Goal: Check status: Check status

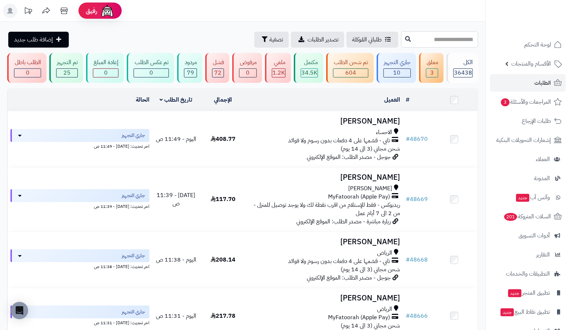
click at [415, 43] on input "text" at bounding box center [439, 39] width 77 height 16
paste input "*****"
type input "*****"
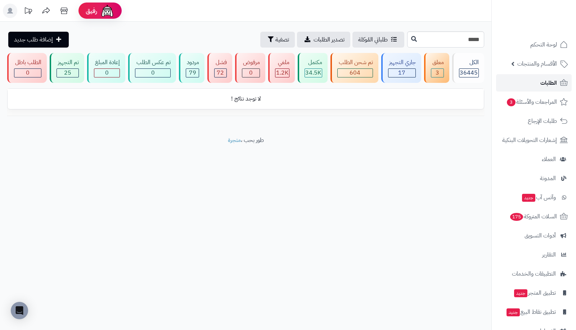
click at [536, 87] on link "الطلبات" at bounding box center [534, 82] width 76 height 17
click at [438, 40] on input "*****" at bounding box center [445, 39] width 77 height 16
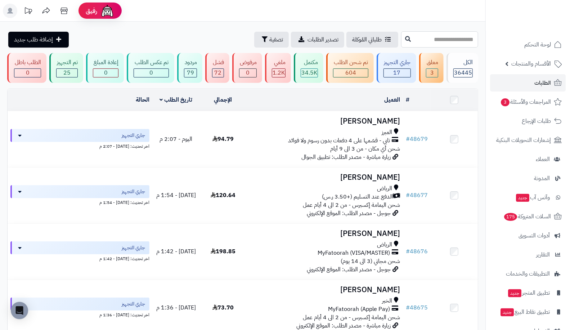
drag, startPoint x: 0, startPoint y: 0, endPoint x: 438, endPoint y: 40, distance: 439.5
click at [438, 40] on input "text" at bounding box center [439, 39] width 77 height 16
paste input "*****"
type input "*****"
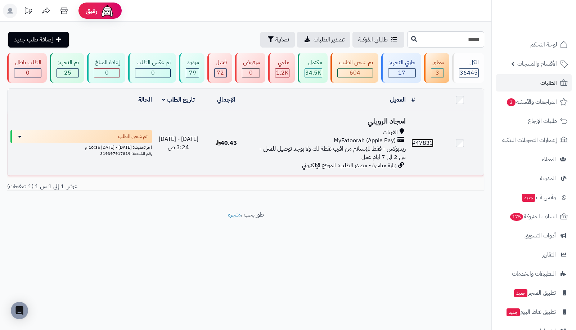
click at [428, 145] on link "# 47833" at bounding box center [423, 143] width 22 height 9
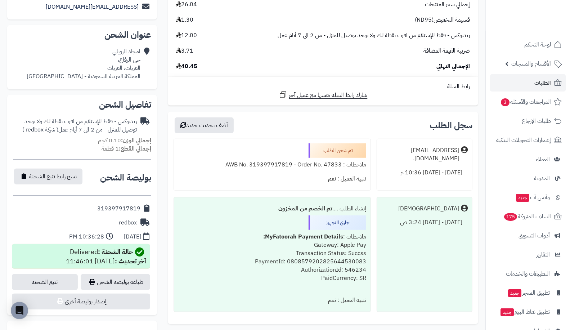
scroll to position [160, 0]
click at [53, 284] on link "تتبع الشحنة" at bounding box center [45, 281] width 66 height 16
click at [538, 86] on span "الطلبات" at bounding box center [543, 83] width 17 height 10
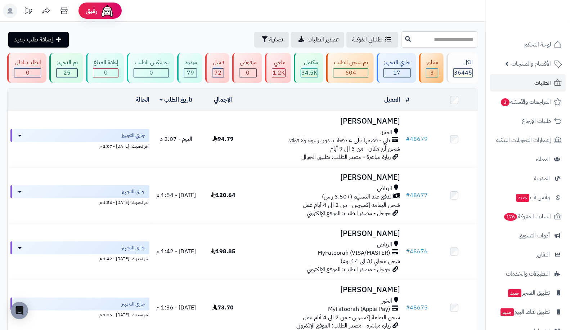
click at [451, 43] on input "text" at bounding box center [439, 39] width 77 height 16
paste input "*****"
type input "*****"
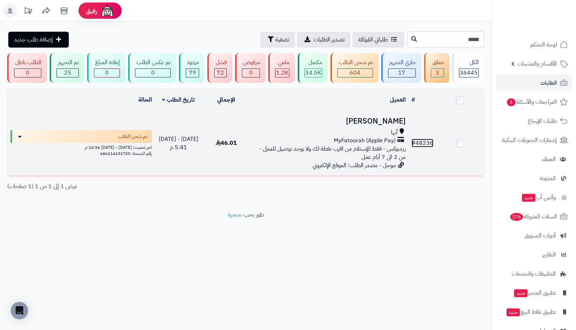
click at [421, 141] on link "# 48236" at bounding box center [423, 143] width 22 height 9
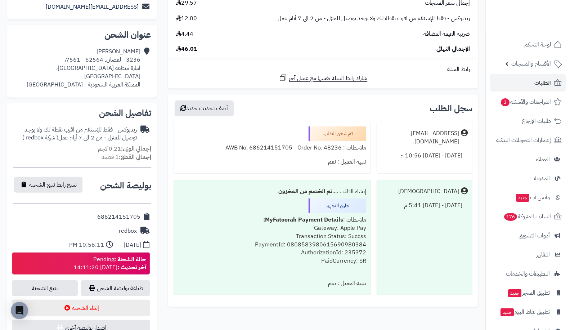
scroll to position [159, 0]
click at [534, 83] on link "الطلبات" at bounding box center [528, 82] width 76 height 17
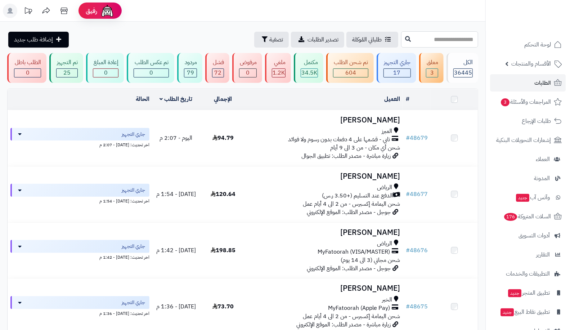
drag, startPoint x: 0, startPoint y: 0, endPoint x: 449, endPoint y: 45, distance: 451.4
click at [449, 45] on input "text" at bounding box center [439, 39] width 77 height 16
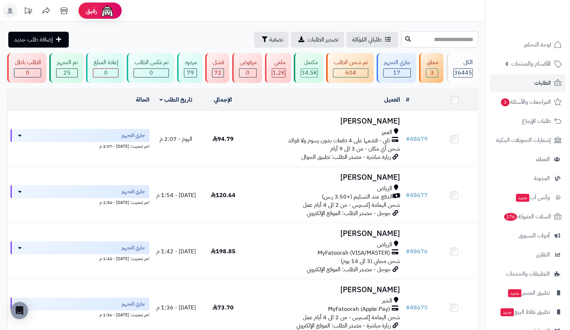
paste input "*****"
type input "*****"
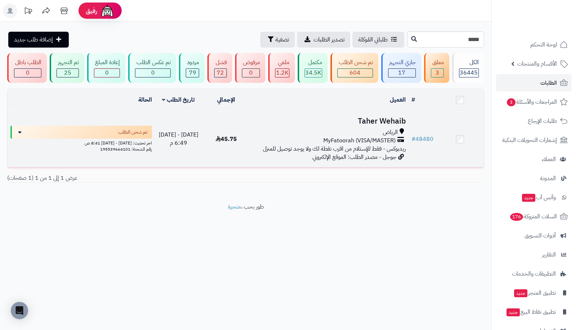
click at [421, 132] on td "# 48480" at bounding box center [423, 139] width 28 height 56
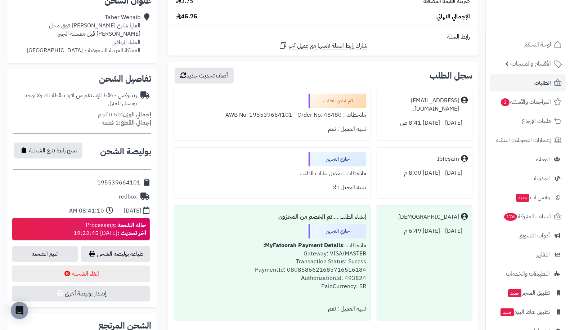
scroll to position [192, 0]
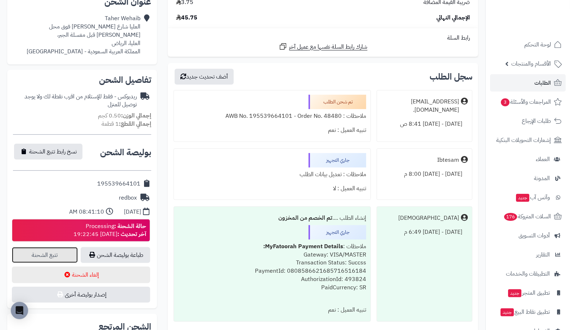
click at [49, 255] on link "تتبع الشحنة" at bounding box center [45, 255] width 66 height 16
drag, startPoint x: 86, startPoint y: 225, endPoint x: 112, endPoint y: 224, distance: 26.3
click at [112, 224] on div "حالة الشحنة : Processing آخر تحديث : [DATE] 19:22:45" at bounding box center [109, 230] width 73 height 17
copy div "Processing"
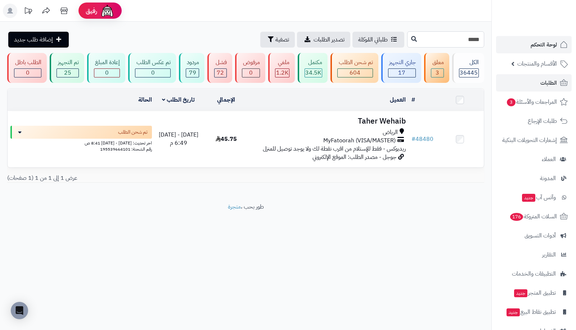
drag, startPoint x: 445, startPoint y: 39, endPoint x: 523, endPoint y: 38, distance: 78.9
click at [523, 38] on div "رفيق ! الطلبات معالجة مكتمل إرجاع المنتجات العملاء المتواجدون الان 49546 عملاء …" at bounding box center [288, 165] width 576 height 330
paste input "text"
type input "*****"
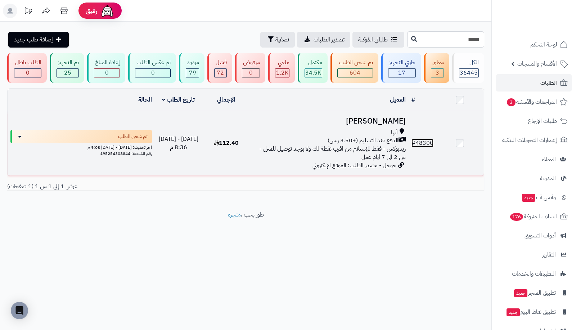
click at [418, 142] on link "# 48300" at bounding box center [423, 143] width 22 height 9
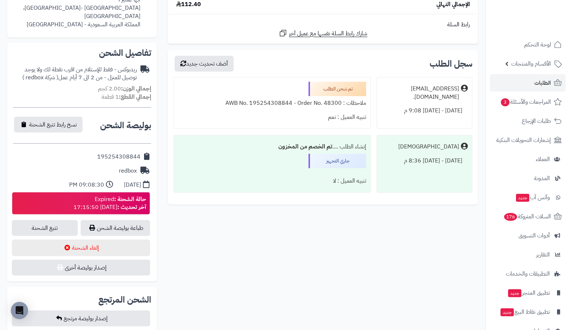
scroll to position [220, 0]
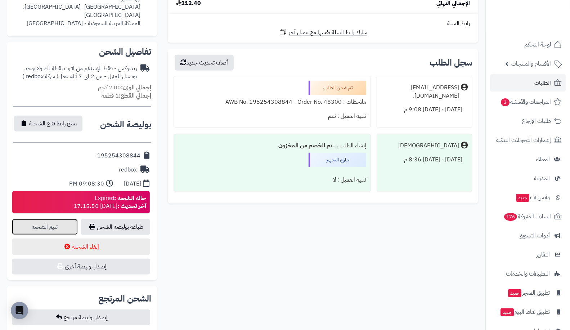
click at [39, 219] on link "تتبع الشحنة" at bounding box center [45, 227] width 66 height 16
click at [544, 81] on span "الطلبات" at bounding box center [543, 83] width 17 height 10
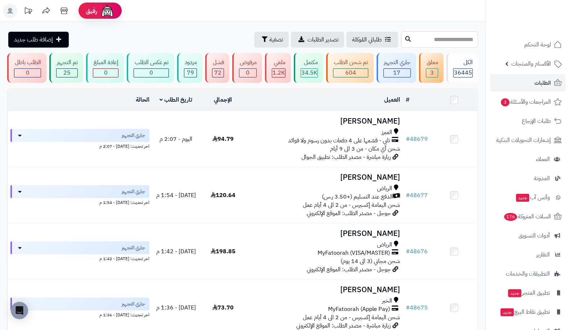
click at [401, 40] on input "text" at bounding box center [439, 39] width 77 height 16
paste input "*****"
type input "*****"
click at [405, 41] on icon at bounding box center [408, 39] width 6 height 6
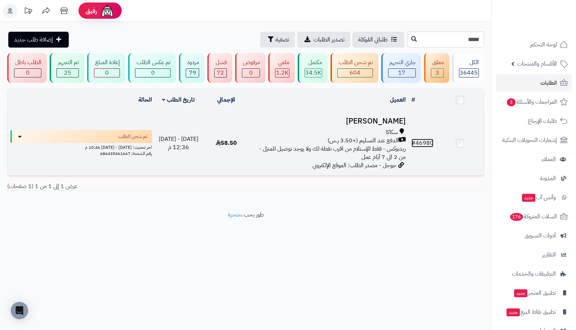
click at [432, 139] on link "# 46980" at bounding box center [423, 143] width 22 height 9
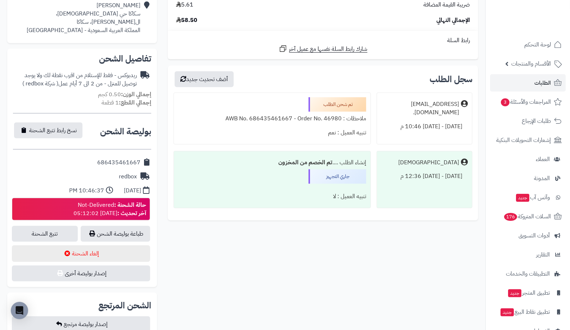
scroll to position [213, 0]
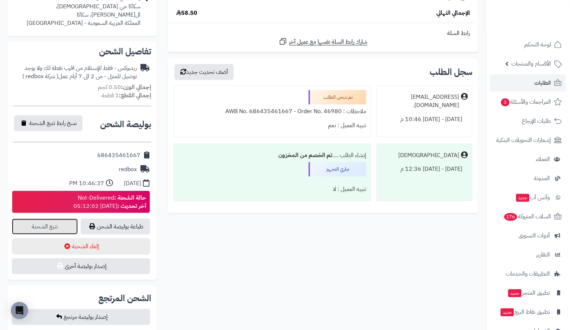
click at [31, 230] on link "تتبع الشحنة" at bounding box center [45, 227] width 66 height 16
drag, startPoint x: 76, startPoint y: 198, endPoint x: 113, endPoint y: 199, distance: 37.8
click at [113, 199] on div "حالة الشحنة : Not-Delivered آخر تحديث : 2025-10-03 05:12:02" at bounding box center [109, 202] width 73 height 17
copy div "Not-Delivered"
drag, startPoint x: 99, startPoint y: 156, endPoint x: 140, endPoint y: 155, distance: 41.4
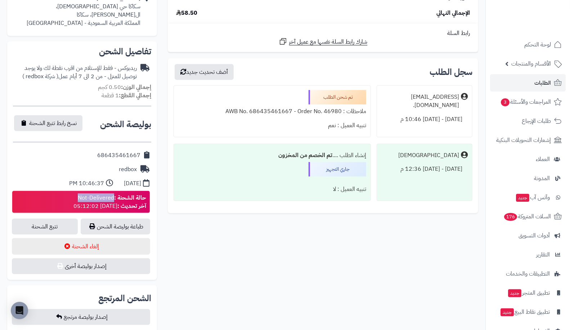
click at [140, 155] on div "686435461667" at bounding box center [82, 155] width 138 height 14
copy div "686435461667"
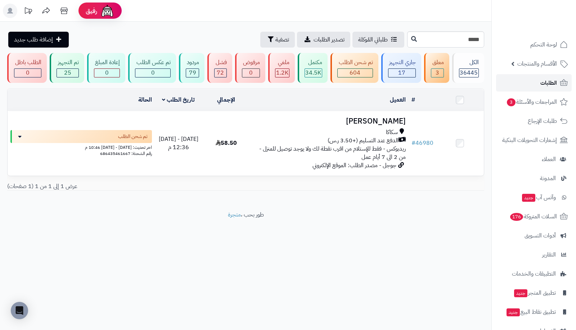
click at [539, 79] on link "الطلبات" at bounding box center [534, 82] width 76 height 17
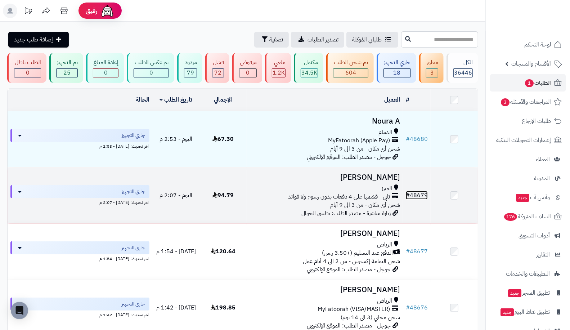
click at [424, 191] on link "# 48679" at bounding box center [417, 195] width 22 height 9
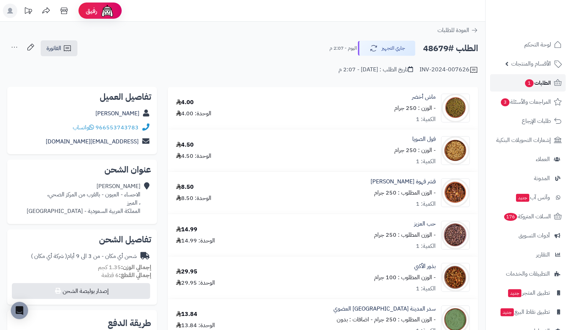
click at [522, 76] on link "الطلبات 1" at bounding box center [528, 82] width 76 height 17
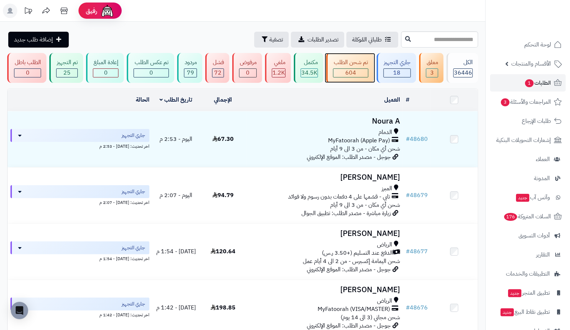
click at [358, 69] on div "604" at bounding box center [351, 73] width 34 height 8
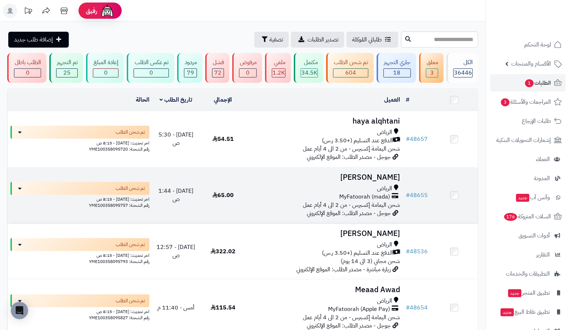
click at [416, 189] on td "# 48655" at bounding box center [417, 195] width 28 height 56
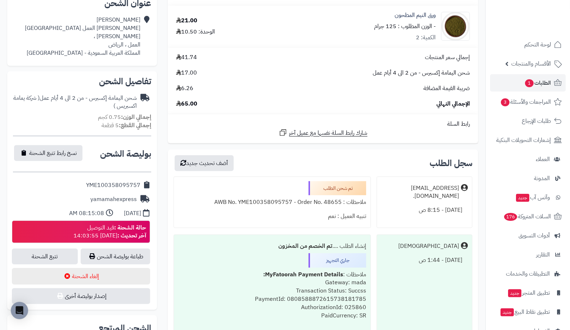
scroll to position [198, 0]
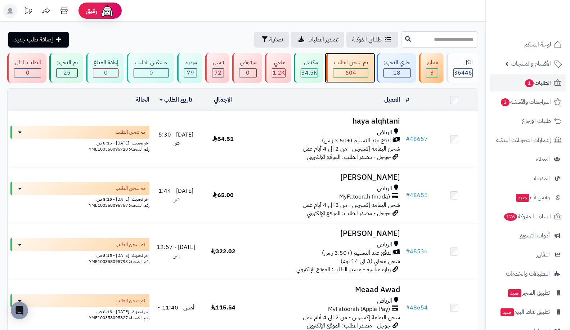
click at [352, 69] on span "604" at bounding box center [350, 72] width 11 height 9
click at [354, 70] on span "604" at bounding box center [350, 72] width 11 height 9
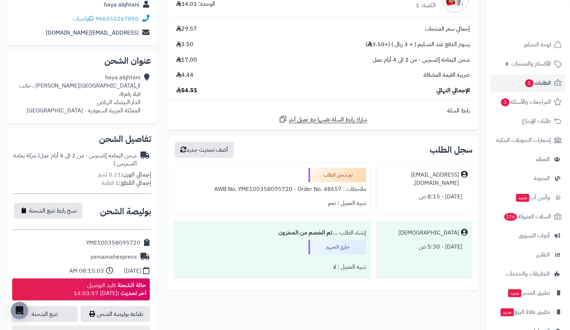
scroll to position [135, 0]
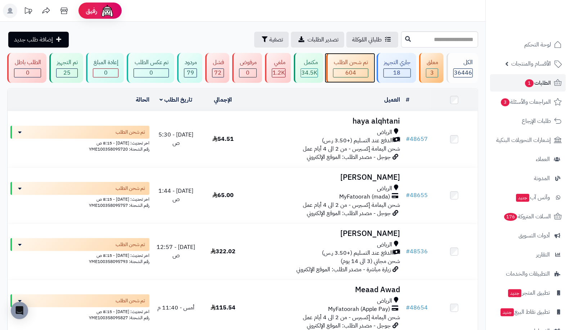
click at [354, 76] on span "604" at bounding box center [350, 72] width 11 height 9
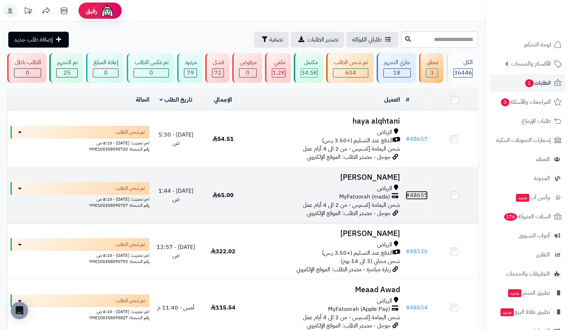
click at [419, 191] on link "# 48655" at bounding box center [417, 195] width 22 height 9
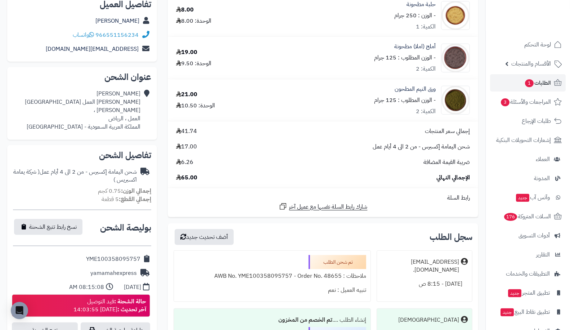
scroll to position [119, 0]
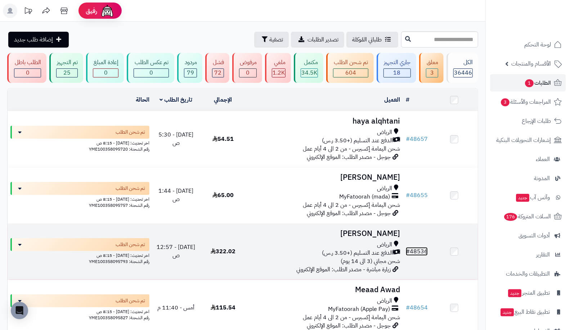
click at [420, 247] on link "# 48536" at bounding box center [417, 251] width 22 height 9
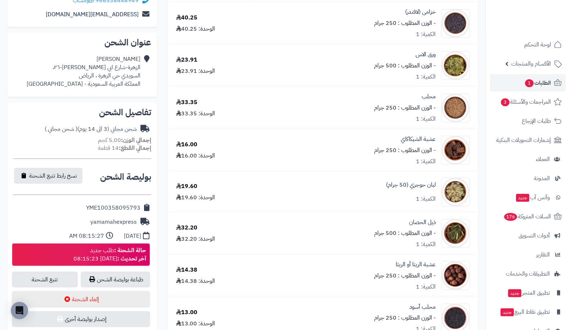
scroll to position [152, 0]
drag, startPoint x: 82, startPoint y: 207, endPoint x: 140, endPoint y: 208, distance: 57.6
click at [140, 208] on div "YME100358095793" at bounding box center [82, 208] width 138 height 14
copy div "YME100358095793"
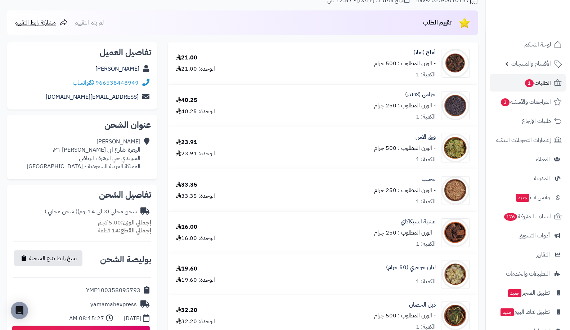
scroll to position [0, 0]
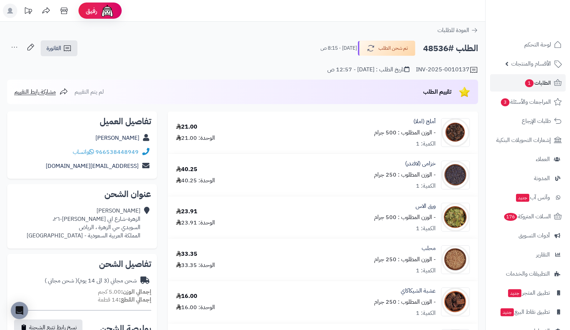
drag, startPoint x: 423, startPoint y: 46, endPoint x: 448, endPoint y: 48, distance: 24.5
click at [448, 48] on h2 "الطلب #48536" at bounding box center [450, 48] width 55 height 15
copy h2 "48536"
click at [541, 84] on span "الطلبات 1" at bounding box center [537, 83] width 27 height 10
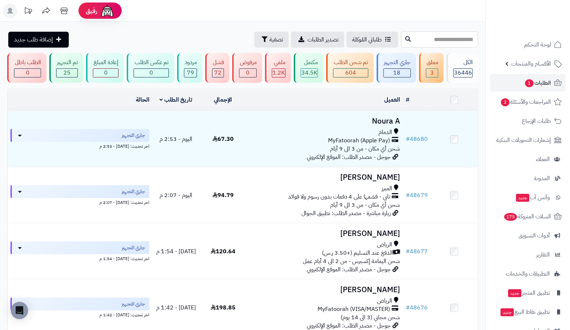
click at [445, 40] on input "text" at bounding box center [439, 39] width 77 height 16
paste input "*****"
type input "*****"
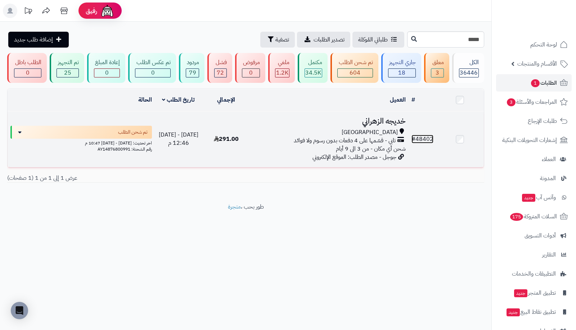
click at [430, 137] on link "# 48402" at bounding box center [423, 139] width 22 height 9
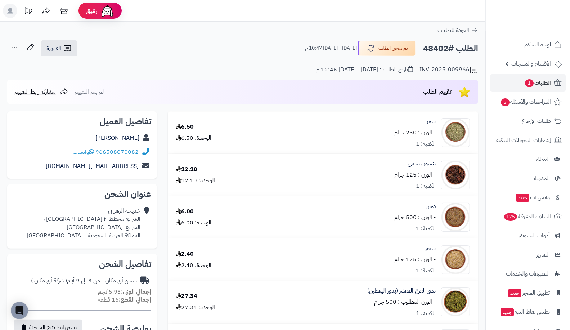
drag, startPoint x: 422, startPoint y: 46, endPoint x: 449, endPoint y: 48, distance: 27.1
click at [449, 48] on div "الطلب #48402 تم شحن الطلب الإثنين - ٦ أكتوبر ٢٠٢٥ - 10:47 م" at bounding box center [389, 48] width 180 height 15
copy h2 "48402"
click at [540, 90] on link "الطلبات 1" at bounding box center [528, 82] width 76 height 17
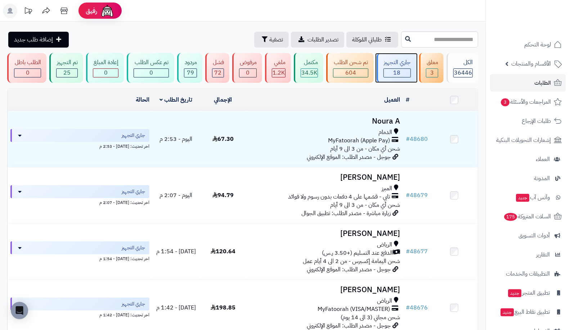
click at [391, 74] on div "18" at bounding box center [397, 73] width 27 height 8
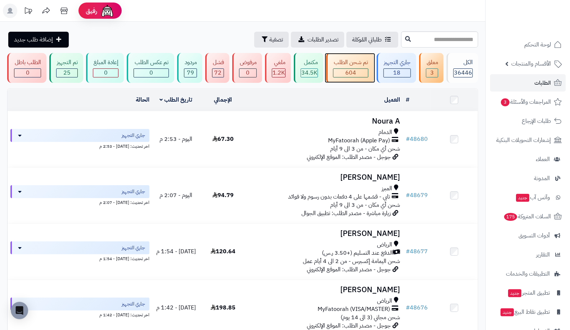
click at [361, 79] on div "تم شحن الطلب 604" at bounding box center [349, 68] width 47 height 30
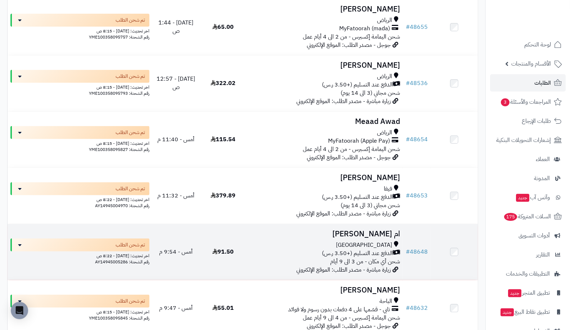
scroll to position [176, 0]
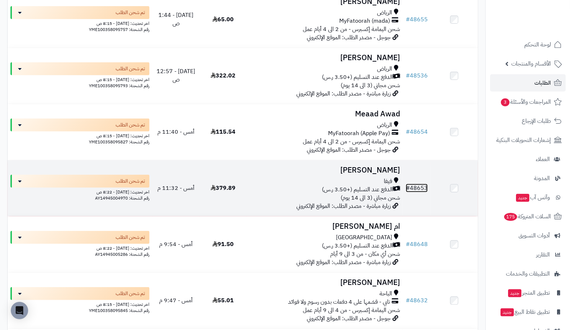
click at [421, 188] on link "# 48653" at bounding box center [417, 188] width 22 height 9
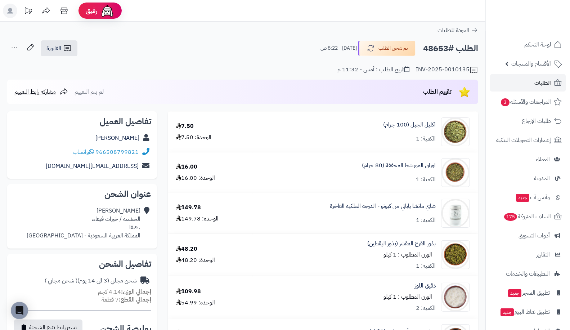
drag, startPoint x: 424, startPoint y: 50, endPoint x: 447, endPoint y: 49, distance: 23.4
click at [447, 49] on h2 "الطلب #48653" at bounding box center [450, 48] width 55 height 15
copy h2 "48653"
click at [537, 78] on span "الطلبات" at bounding box center [543, 83] width 17 height 10
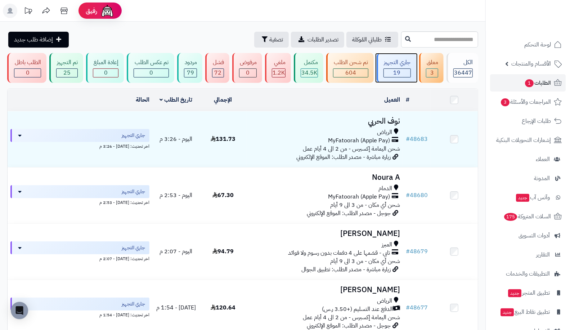
click at [406, 59] on div "جاري التجهيز" at bounding box center [397, 62] width 27 height 8
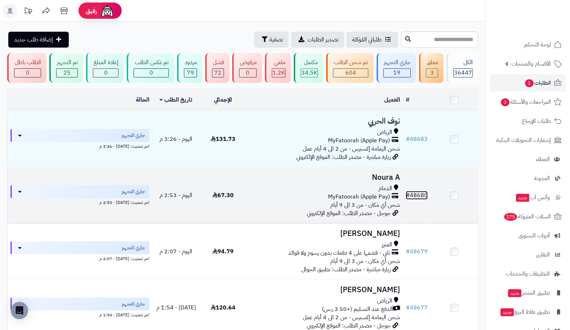
click at [420, 197] on link "# 48680" at bounding box center [417, 195] width 22 height 9
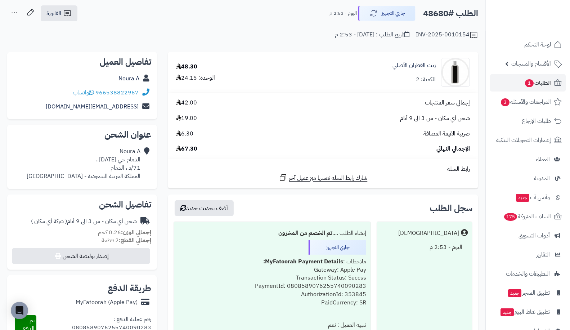
scroll to position [34, 0]
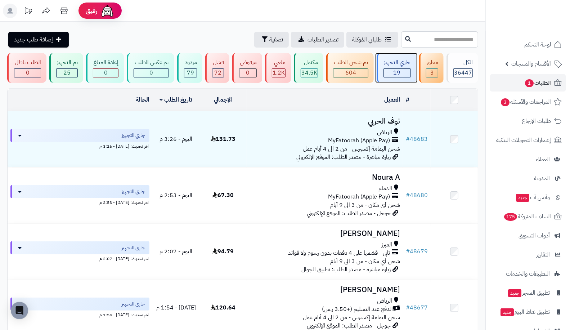
click at [401, 62] on div "جاري التجهيز" at bounding box center [397, 62] width 27 height 8
click at [350, 68] on span "604" at bounding box center [350, 72] width 11 height 9
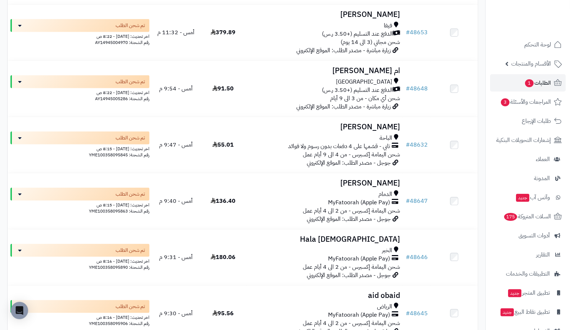
scroll to position [332, 0]
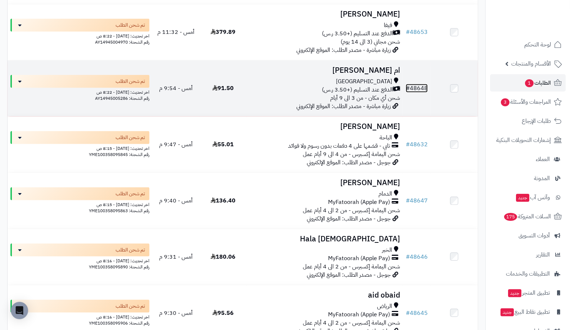
click at [428, 85] on link "# 48648" at bounding box center [417, 88] width 22 height 9
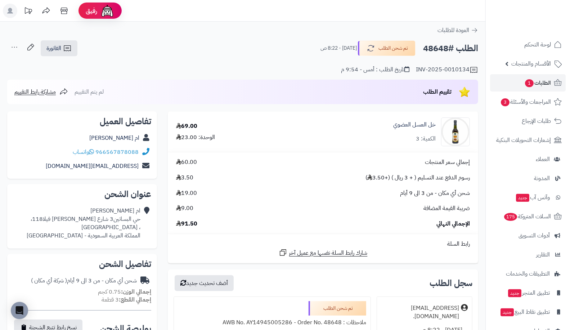
drag, startPoint x: 423, startPoint y: 47, endPoint x: 448, endPoint y: 50, distance: 25.5
click at [448, 50] on h2 "الطلب #48648" at bounding box center [450, 48] width 55 height 15
copy h2 "48648"
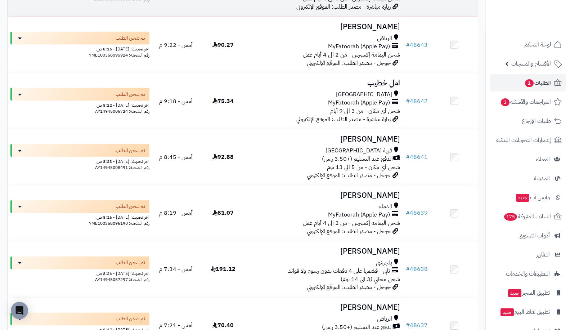
scroll to position [664, 0]
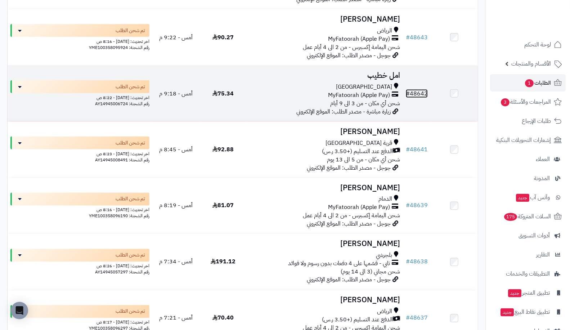
click at [417, 90] on link "# 48642" at bounding box center [417, 93] width 22 height 9
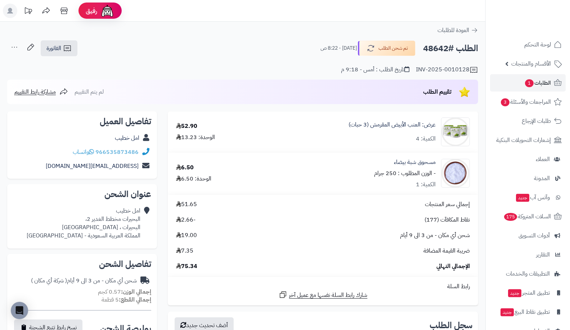
drag, startPoint x: 421, startPoint y: 49, endPoint x: 447, endPoint y: 53, distance: 26.2
click at [447, 53] on div "الطلب #48642 تم شحن الطلب اليوم - 8:22 ص" at bounding box center [396, 48] width 164 height 15
copy h2 "48642"
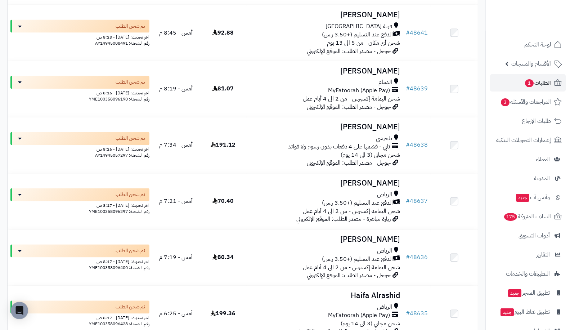
scroll to position [785, 0]
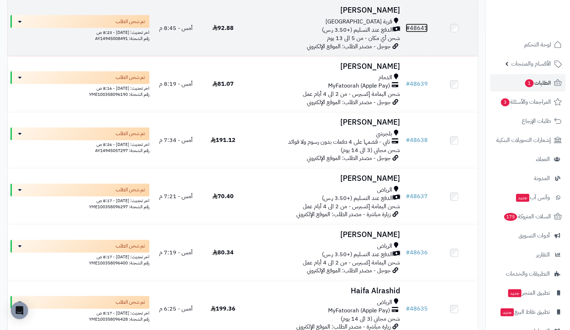
click at [419, 25] on link "# 48641" at bounding box center [417, 28] width 22 height 9
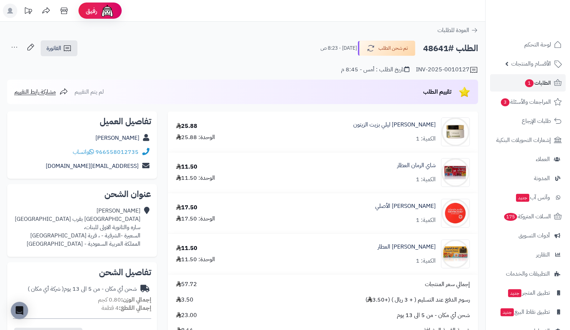
drag, startPoint x: 424, startPoint y: 49, endPoint x: 450, endPoint y: 45, distance: 25.8
click at [450, 45] on h2 "الطلب #48641" at bounding box center [450, 48] width 55 height 15
copy h2 "48641"
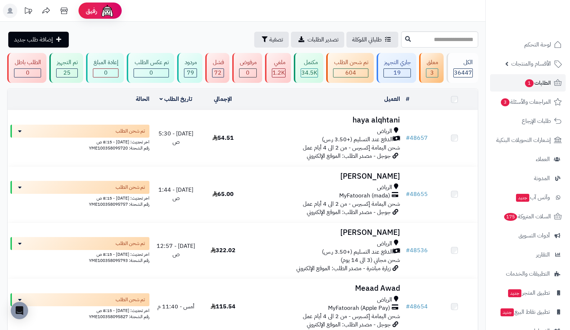
scroll to position [785, 0]
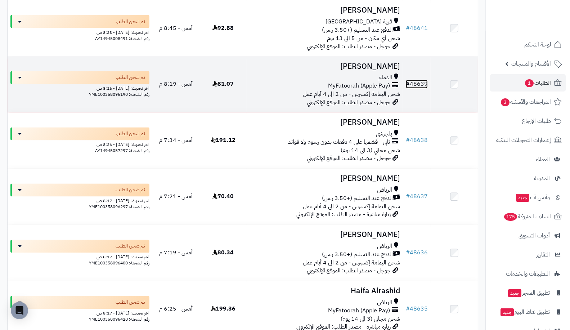
click at [421, 80] on link "# 48639" at bounding box center [417, 84] width 22 height 9
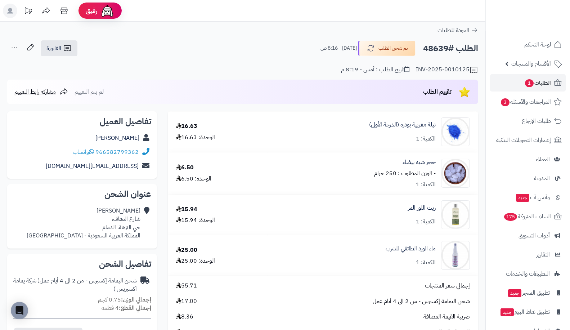
drag, startPoint x: 424, startPoint y: 49, endPoint x: 450, endPoint y: 45, distance: 26.2
click at [450, 45] on h2 "الطلب #48639" at bounding box center [450, 48] width 55 height 15
copy h2 "48639"
click at [535, 85] on span "الطلبات 1" at bounding box center [537, 83] width 27 height 10
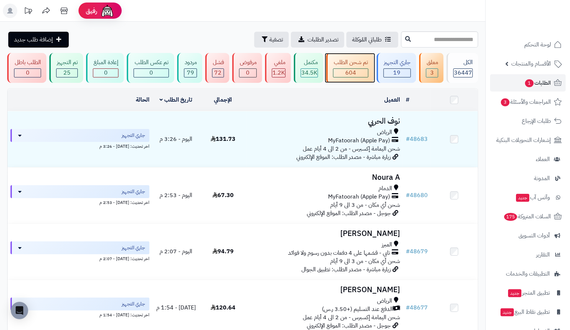
click at [355, 70] on span "604" at bounding box center [350, 72] width 11 height 9
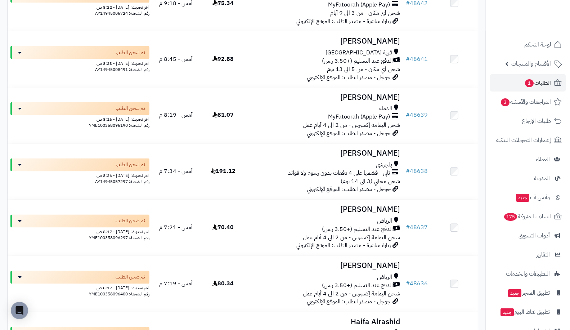
scroll to position [818, 0]
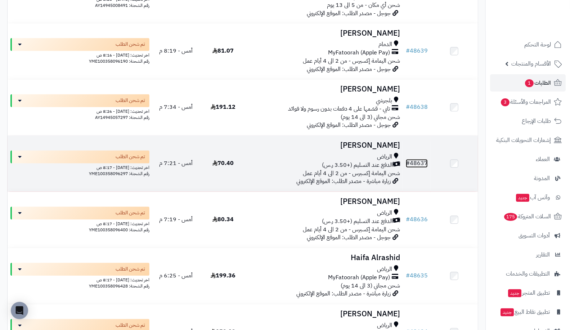
click at [424, 162] on link "# 48637" at bounding box center [417, 163] width 22 height 9
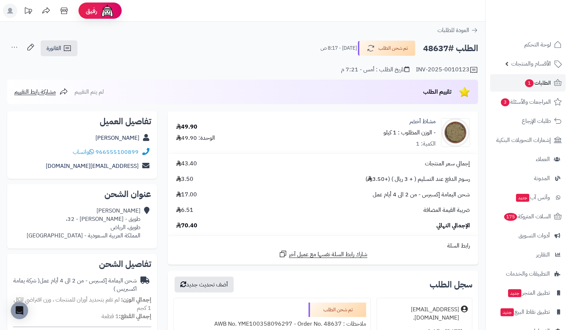
click at [444, 48] on h2 "الطلب #48637" at bounding box center [450, 48] width 55 height 15
drag, startPoint x: 447, startPoint y: 49, endPoint x: 416, endPoint y: 47, distance: 31.4
click at [416, 47] on div "الطلب #48637 تم شحن الطلب اليوم - 8:17 ص" at bounding box center [396, 48] width 164 height 15
copy div "48637 تم شحن الطلب"
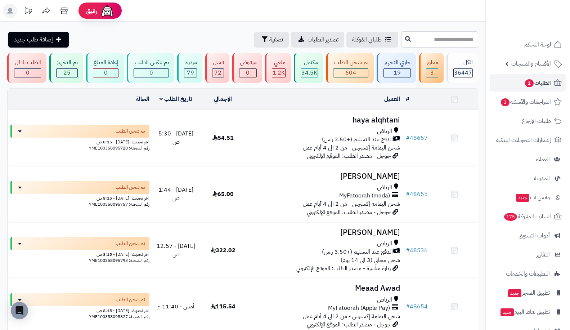
scroll to position [818, 0]
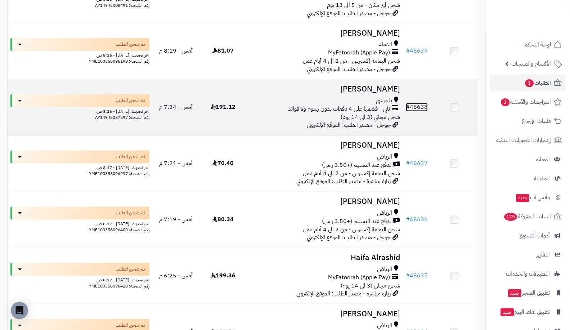
click at [416, 107] on link "# 48638" at bounding box center [417, 107] width 22 height 9
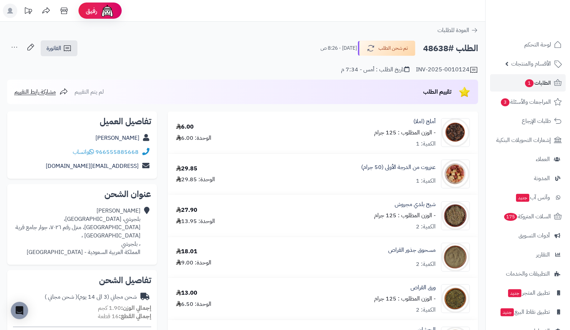
drag, startPoint x: 423, startPoint y: 48, endPoint x: 451, endPoint y: 51, distance: 27.6
click at [451, 51] on h2 "الطلب #48638" at bounding box center [450, 48] width 55 height 15
copy h2 "48638"
click at [535, 89] on link "الطلبات 1" at bounding box center [528, 82] width 76 height 17
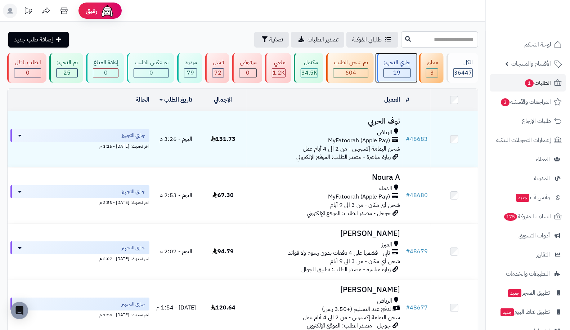
click at [392, 65] on div "جاري التجهيز" at bounding box center [397, 62] width 27 height 8
click at [360, 66] on div "تم شحن الطلب" at bounding box center [350, 62] width 35 height 8
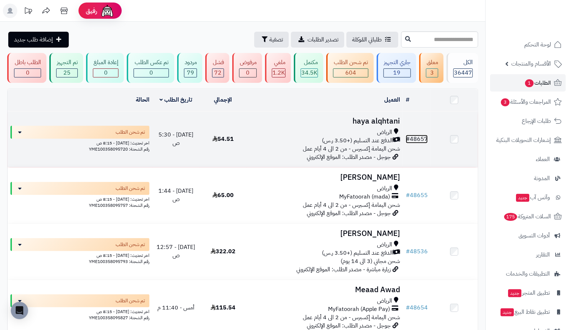
click at [418, 136] on link "# 48657" at bounding box center [417, 139] width 22 height 9
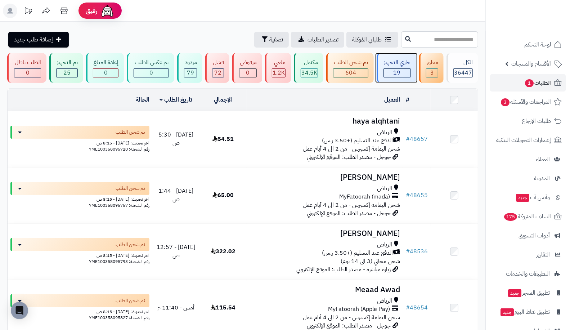
click at [398, 70] on span "19" at bounding box center [397, 72] width 7 height 9
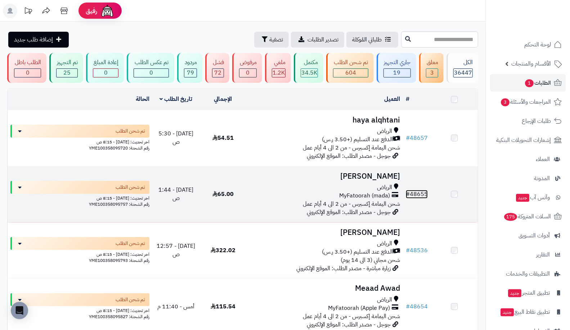
click at [424, 191] on link "# 48655" at bounding box center [417, 194] width 22 height 9
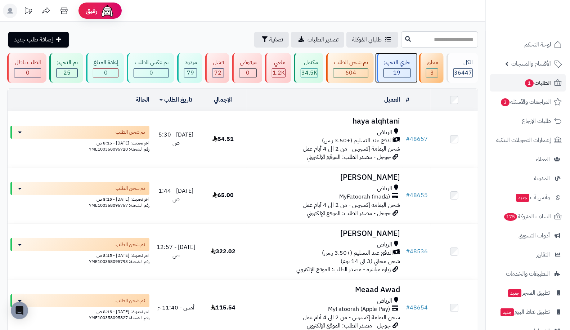
click at [396, 70] on span "19" at bounding box center [397, 72] width 7 height 9
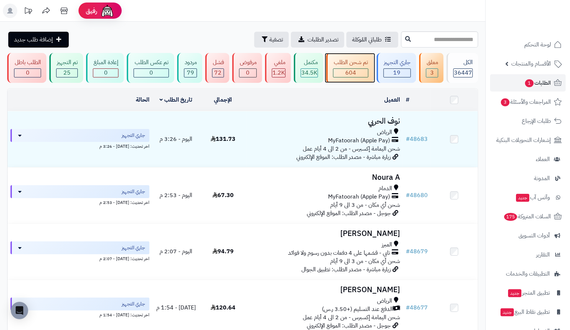
click at [338, 66] on div "تم شحن الطلب" at bounding box center [350, 62] width 35 height 8
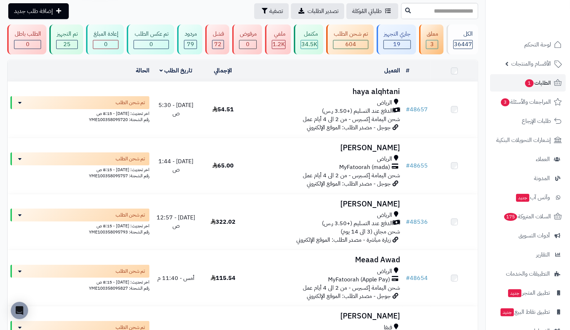
scroll to position [28, 0]
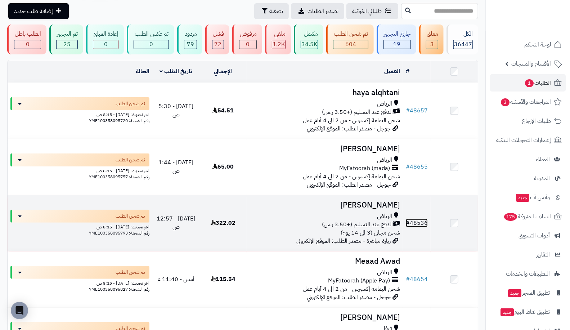
click at [423, 221] on link "# 48536" at bounding box center [417, 223] width 22 height 9
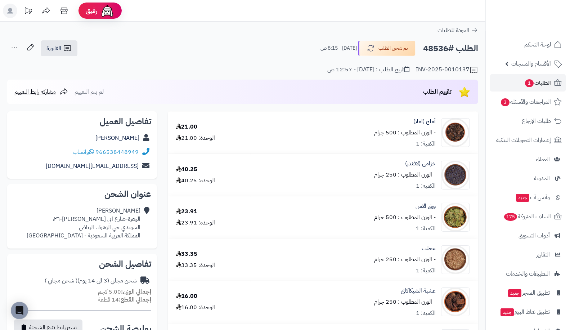
drag, startPoint x: 422, startPoint y: 49, endPoint x: 452, endPoint y: 50, distance: 30.0
click at [452, 50] on div "الطلب #48536 تم شحن الطلب [DATE] - 8:15 ص" at bounding box center [396, 48] width 164 height 15
copy h2 "48536"
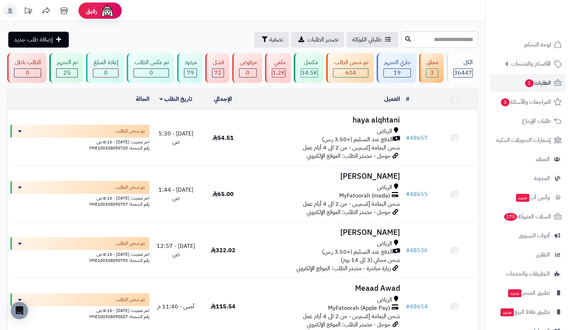
scroll to position [28, 0]
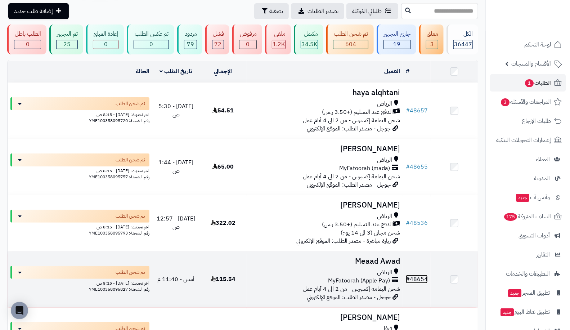
click at [419, 278] on link "# 48654" at bounding box center [417, 279] width 22 height 9
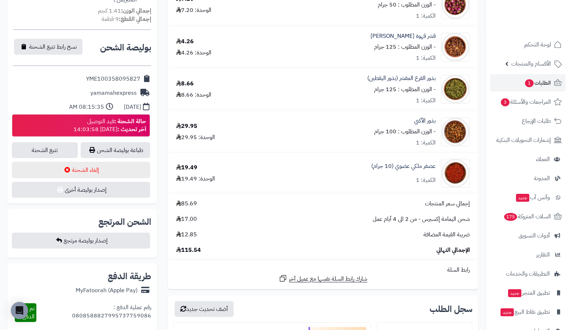
scroll to position [298, 0]
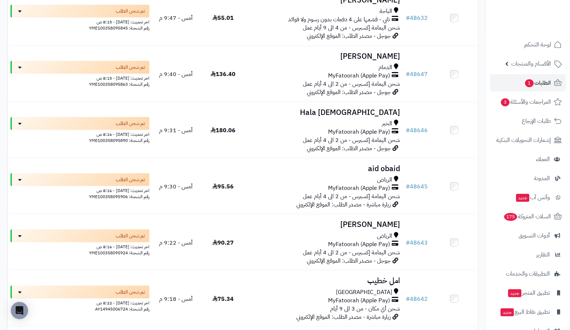
scroll to position [459, 0]
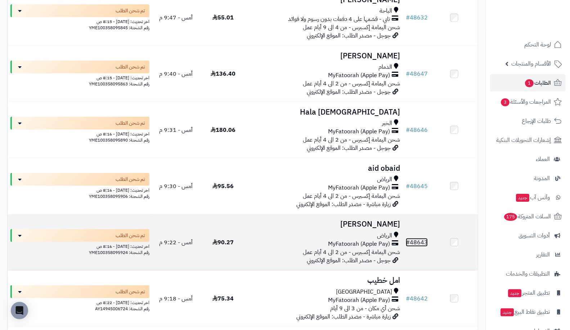
click at [422, 238] on link "# 48643" at bounding box center [417, 242] width 22 height 9
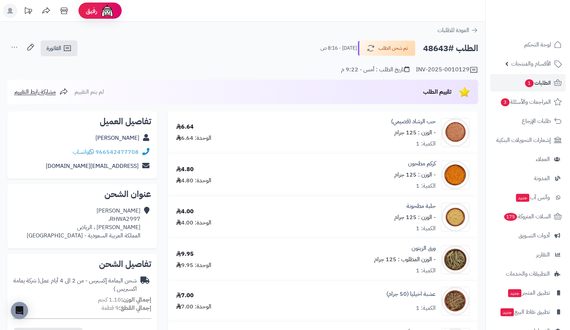
drag, startPoint x: 422, startPoint y: 47, endPoint x: 448, endPoint y: 47, distance: 25.6
click at [448, 47] on div "الطلب #48643 تم شحن الطلب [DATE] - 8:16 ص" at bounding box center [396, 48] width 164 height 15
copy h2 "48643"
click at [551, 75] on link "الطلبات 1" at bounding box center [528, 82] width 76 height 17
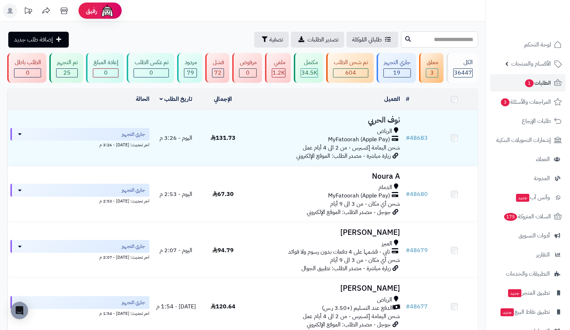
click at [455, 42] on input "text" at bounding box center [439, 39] width 77 height 16
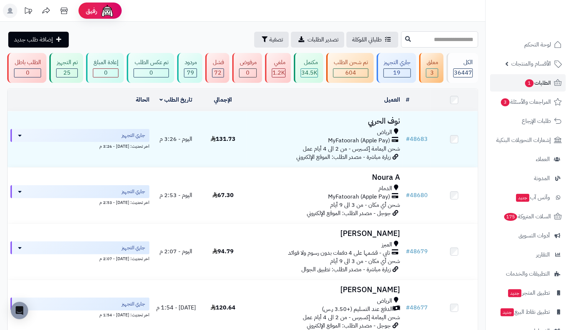
paste input "*****"
type input "*****"
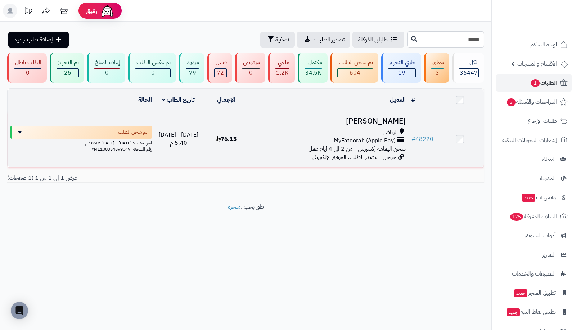
click at [422, 132] on td "# 48220" at bounding box center [423, 139] width 28 height 56
